Goal: Task Accomplishment & Management: Use online tool/utility

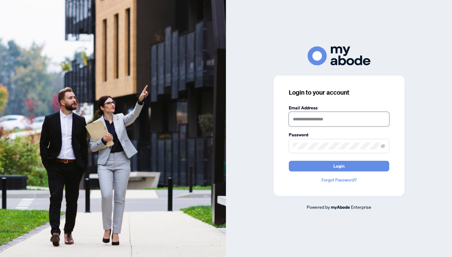
type input "**********"
click at [332, 166] on button "Login" at bounding box center [339, 166] width 100 height 11
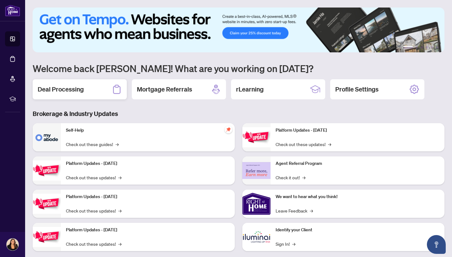
click at [73, 85] on div "Deal Processing" at bounding box center [80, 89] width 94 height 20
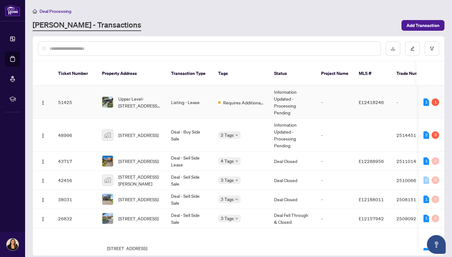
click at [206, 96] on td "Listing - Lease" at bounding box center [189, 102] width 47 height 33
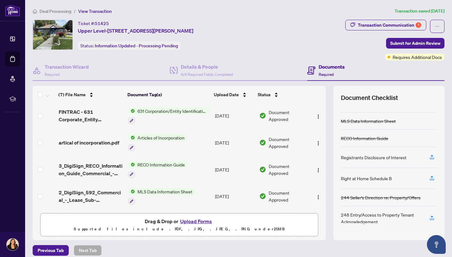
scroll to position [81, 0]
click at [387, 24] on div "Transaction Communication 1" at bounding box center [389, 25] width 63 height 10
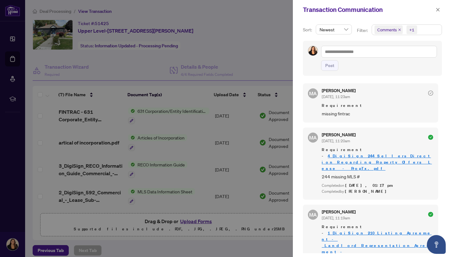
click at [243, 57] on div at bounding box center [226, 128] width 452 height 257
click at [256, 51] on div at bounding box center [226, 128] width 452 height 257
click at [437, 11] on icon "close" at bounding box center [437, 9] width 3 height 3
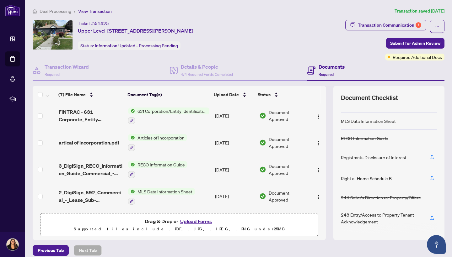
click at [55, 11] on span "Deal Processing" at bounding box center [56, 11] width 32 height 6
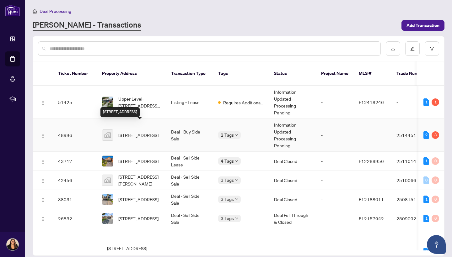
click at [144, 132] on span "[STREET_ADDRESS]" at bounding box center [138, 135] width 40 height 7
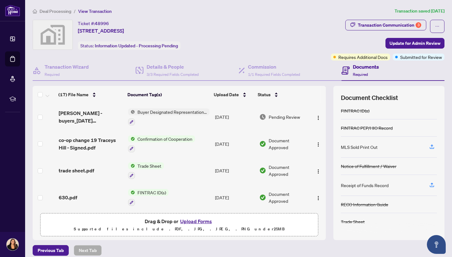
scroll to position [54, 0]
